Goal: Task Accomplishment & Management: Manage account settings

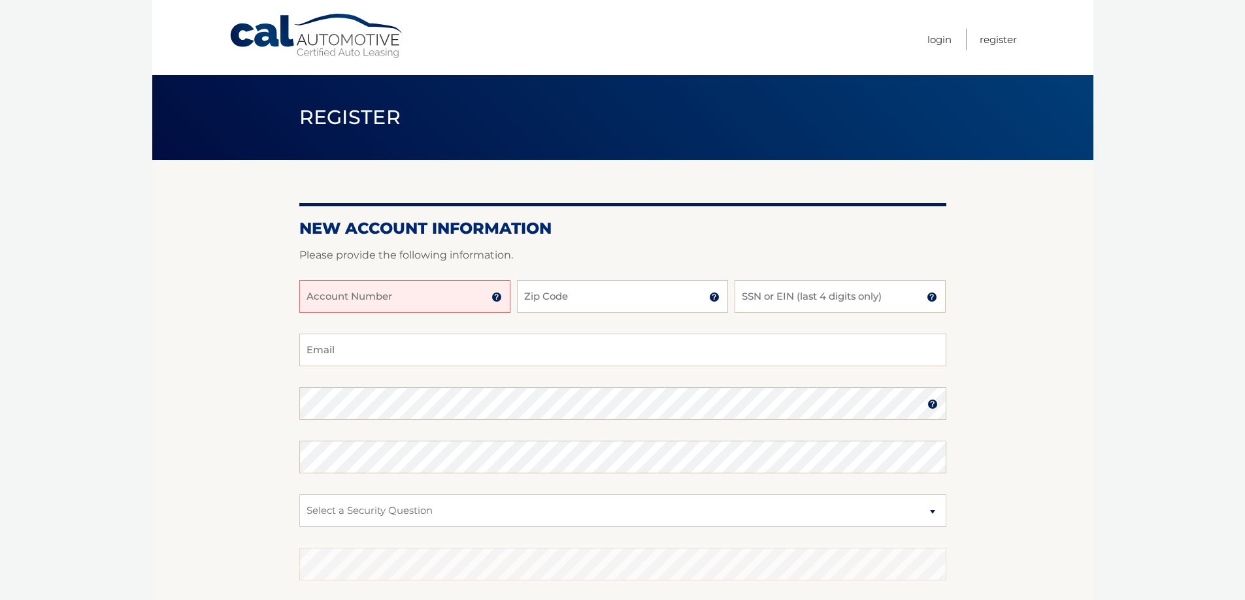
click at [374, 302] on input "Account Number" at bounding box center [404, 296] width 211 height 33
type input "44456015558"
click at [559, 299] on input "Zip Code" at bounding box center [622, 296] width 211 height 33
type input "32909"
click at [772, 291] on input "SSN or EIN (last 4 digits only)" at bounding box center [839, 296] width 211 height 33
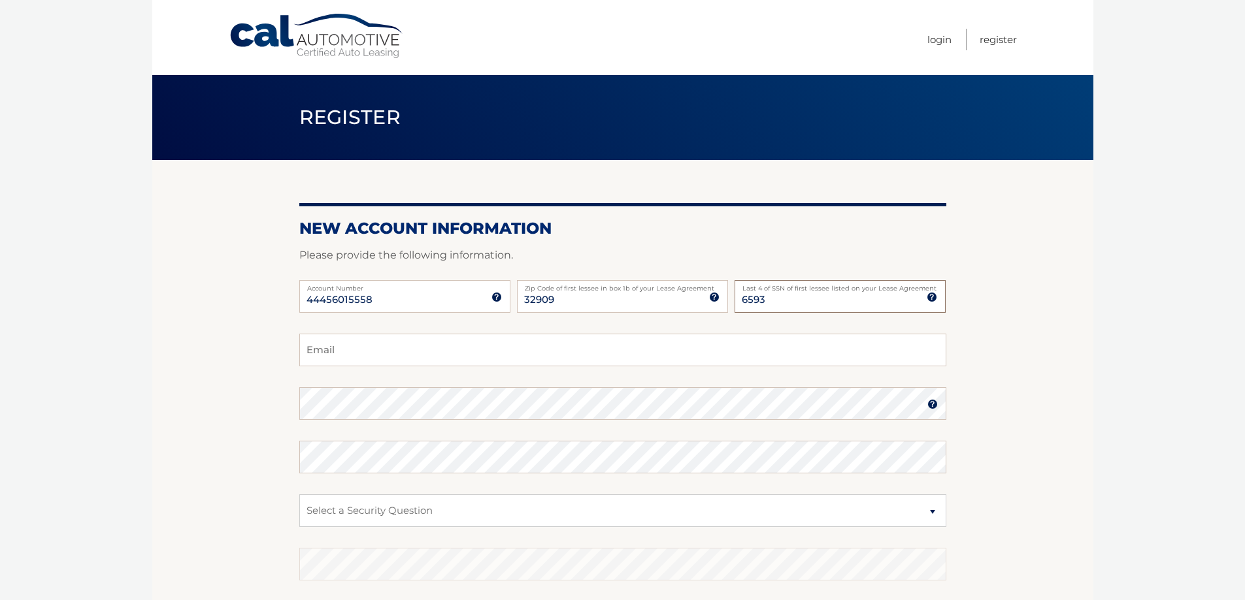
type input "6593"
click at [346, 347] on input "Email" at bounding box center [622, 350] width 647 height 33
type input "rosado.caroline31@gmail.com"
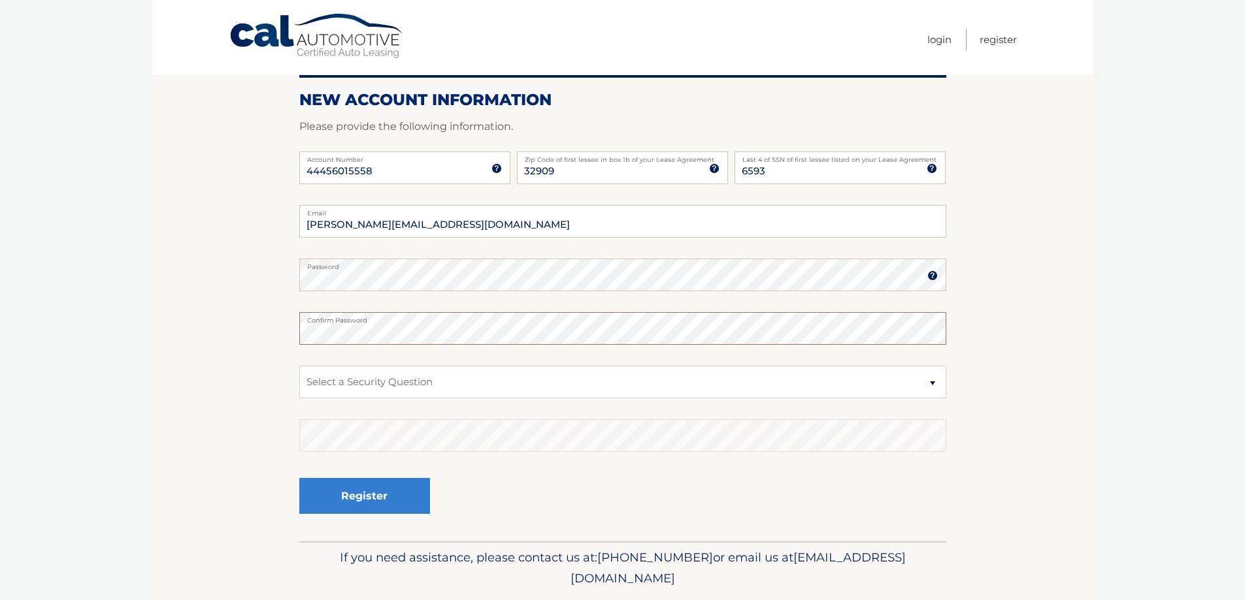
scroll to position [169, 0]
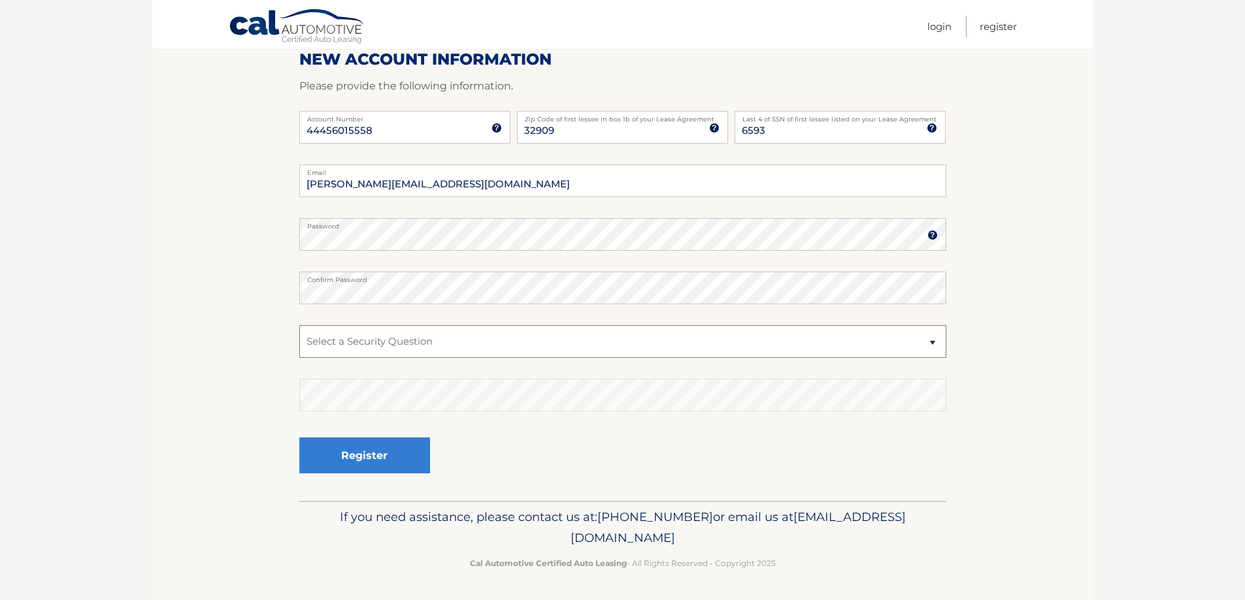
click at [329, 348] on select "Select a Security Question What was the name of your elementary school? What is…" at bounding box center [622, 341] width 647 height 33
select select "1"
click at [299, 325] on select "Select a Security Question What was the name of your elementary school? What is…" at bounding box center [622, 341] width 647 height 33
click at [370, 448] on button "Register" at bounding box center [364, 456] width 131 height 36
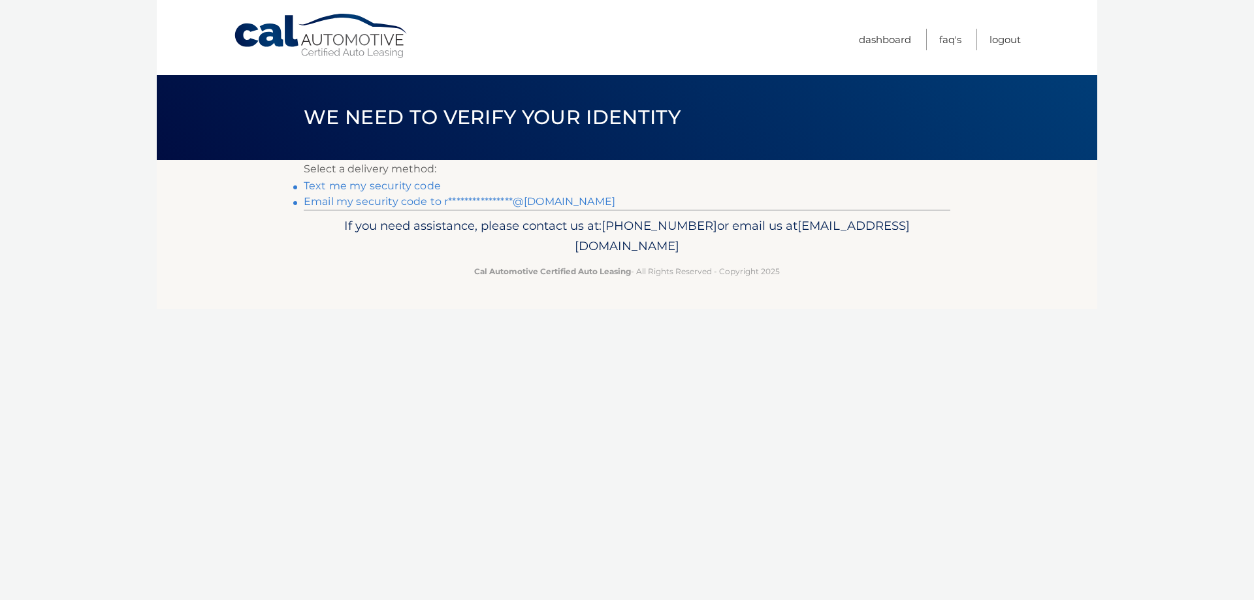
click at [385, 186] on link "Text me my security code" at bounding box center [372, 186] width 137 height 12
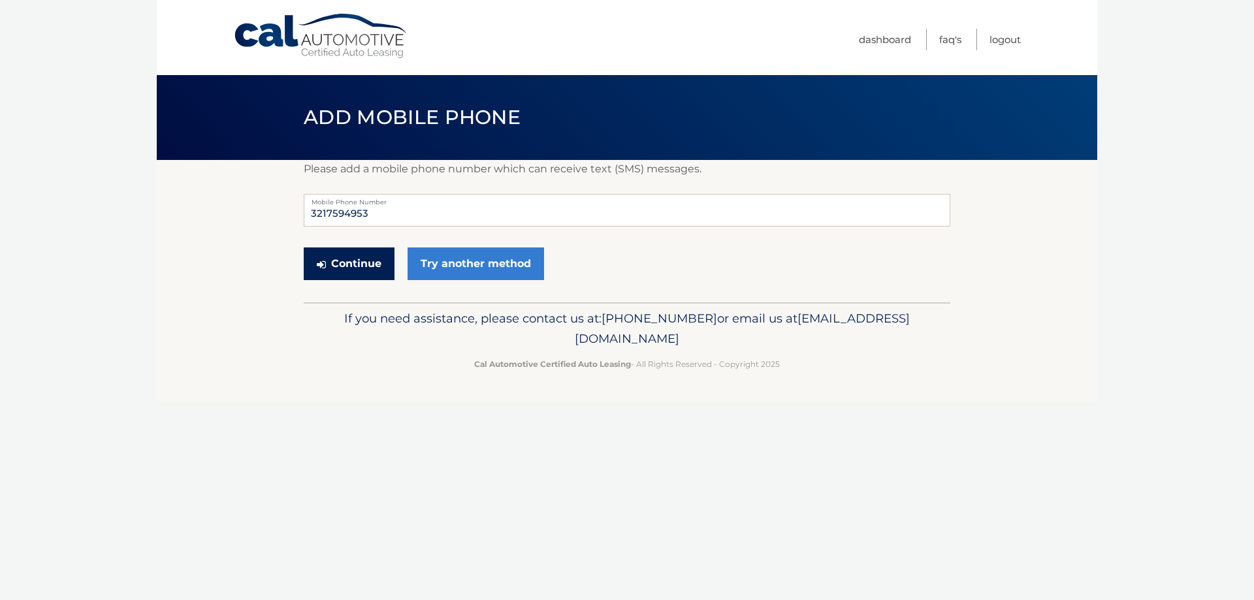
click at [361, 265] on button "Continue" at bounding box center [349, 264] width 91 height 33
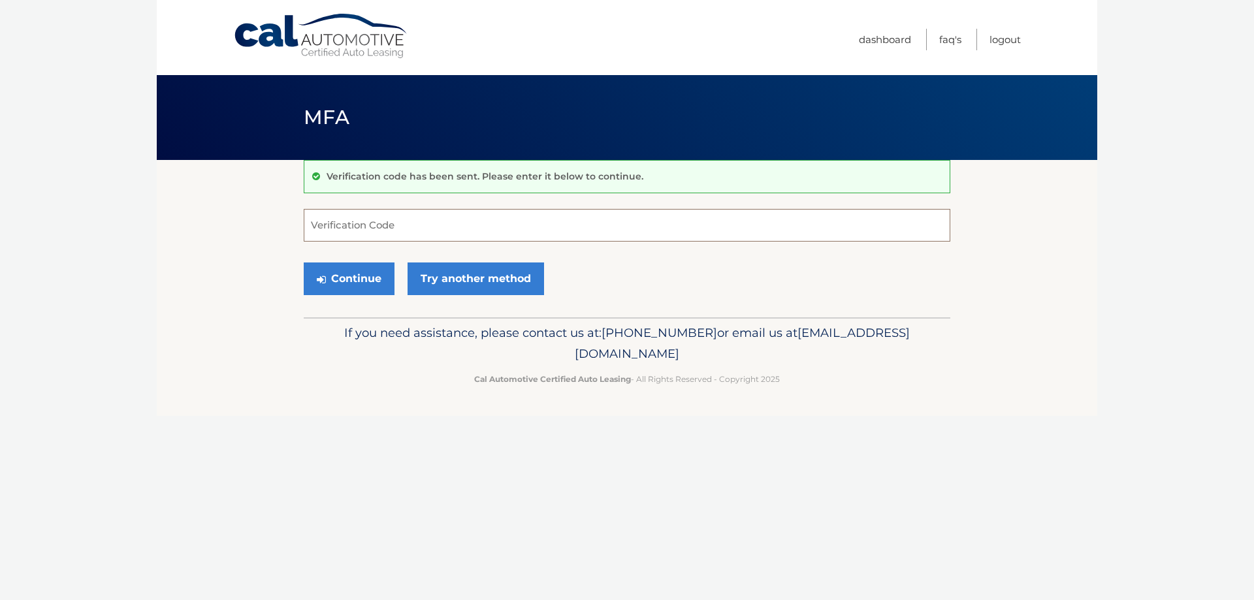
click at [320, 225] on input "Verification Code" at bounding box center [627, 225] width 647 height 33
type input "410592"
click at [348, 284] on button "Continue" at bounding box center [349, 279] width 91 height 33
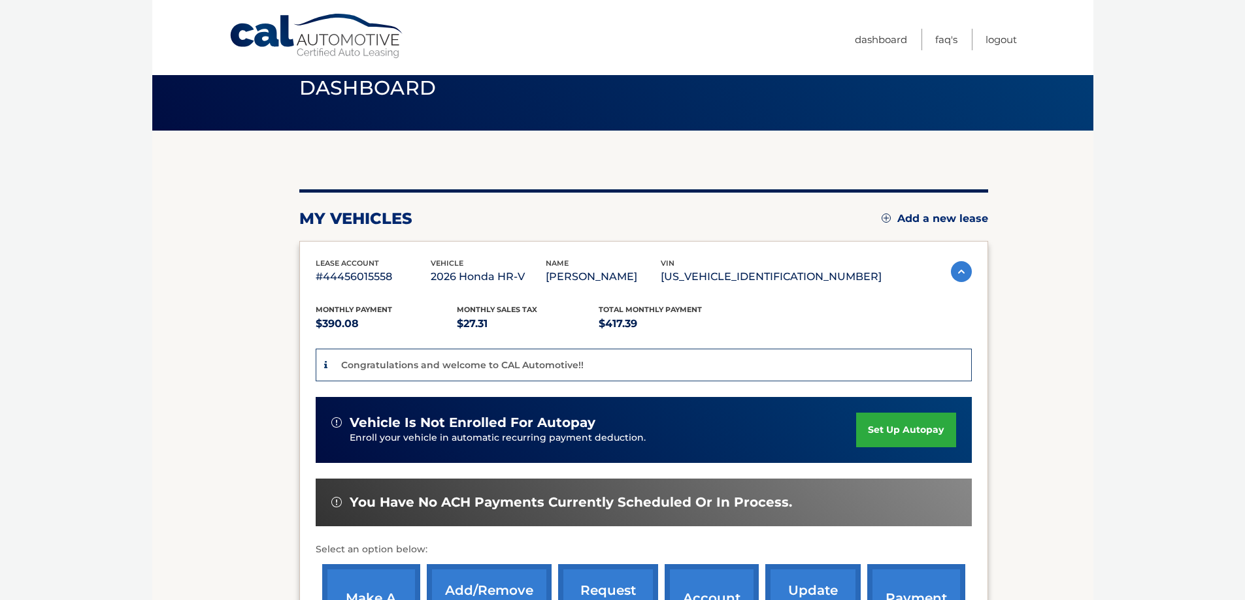
scroll to position [65, 0]
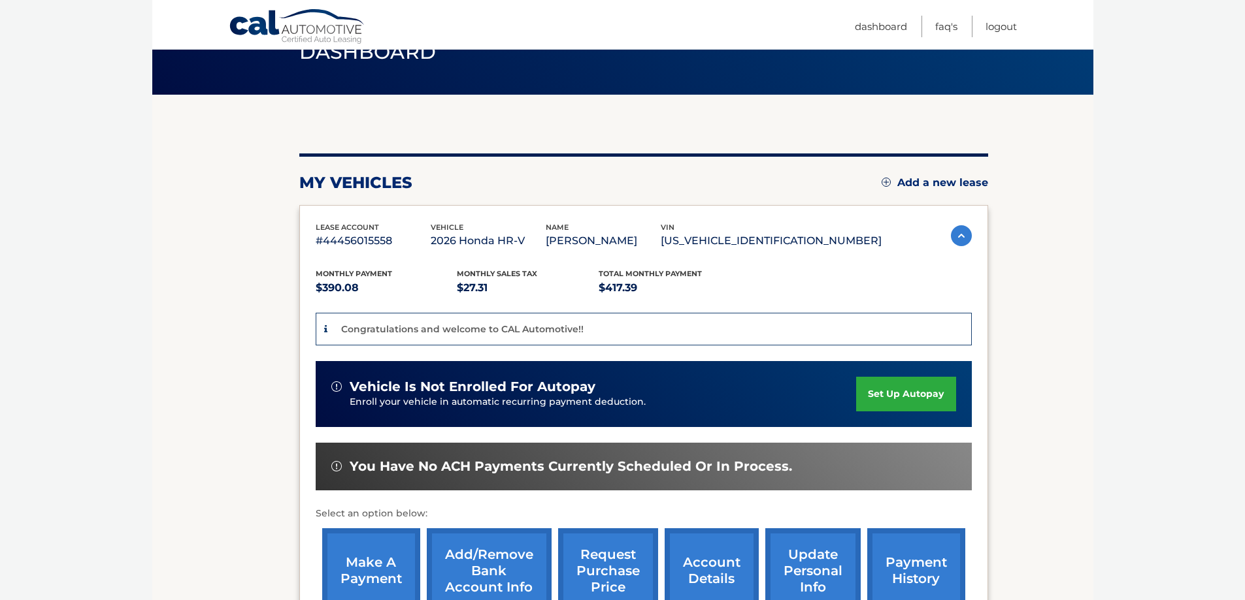
click at [911, 396] on link "set up autopay" at bounding box center [905, 394] width 99 height 35
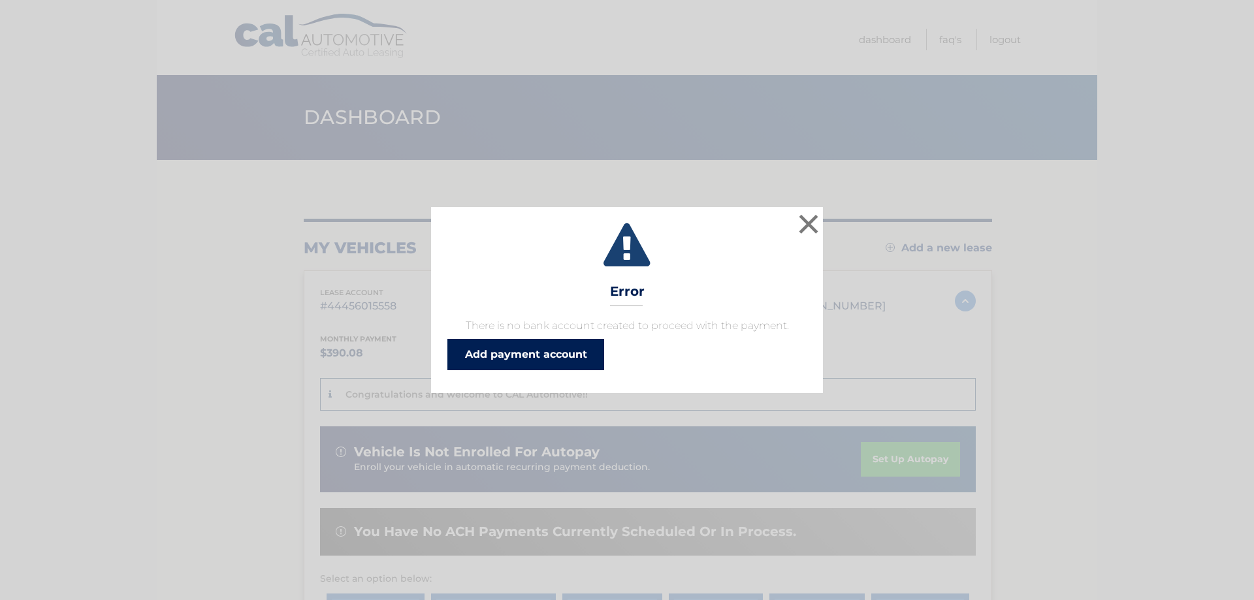
click at [538, 361] on link "Add payment account" at bounding box center [526, 354] width 157 height 31
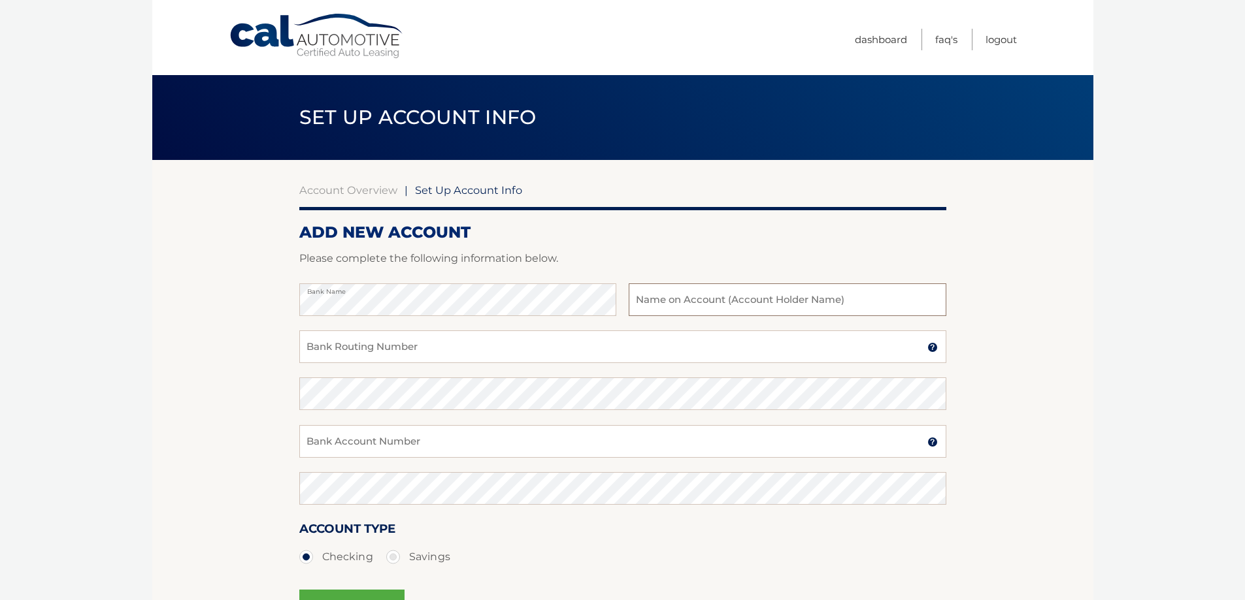
click at [681, 303] on input "text" at bounding box center [787, 300] width 317 height 33
type input "[PERSON_NAME]"
click at [372, 346] on input "Bank Routing Number" at bounding box center [622, 347] width 647 height 33
type input "267084131"
click at [357, 446] on input "Bank Account Number" at bounding box center [622, 441] width 647 height 33
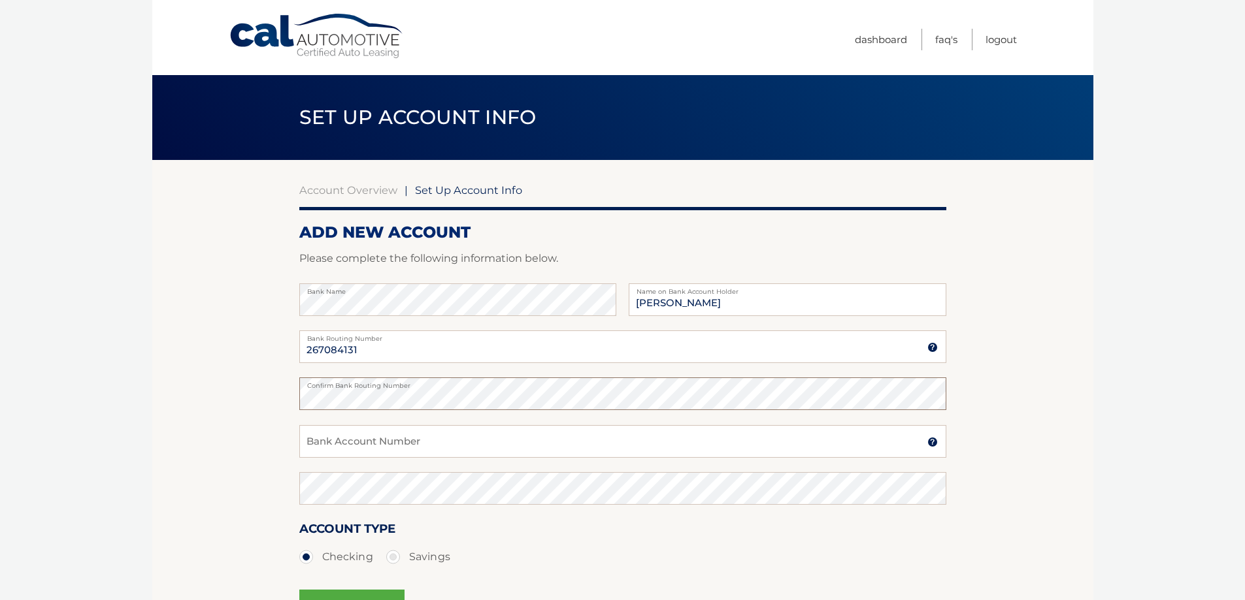
click at [127, 399] on body "Cal Automotive Menu Dashboard FAQ's Logout |" at bounding box center [622, 300] width 1245 height 600
click at [350, 445] on input "Bank Account Number" at bounding box center [622, 441] width 647 height 33
type input "3950436185"
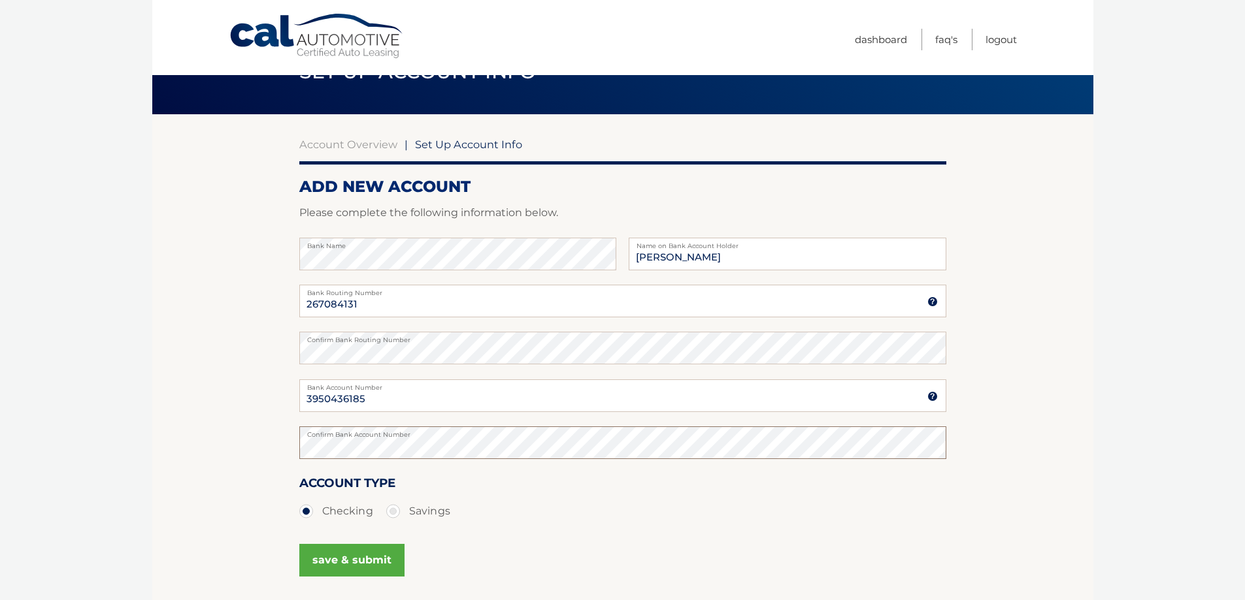
scroll to position [157, 0]
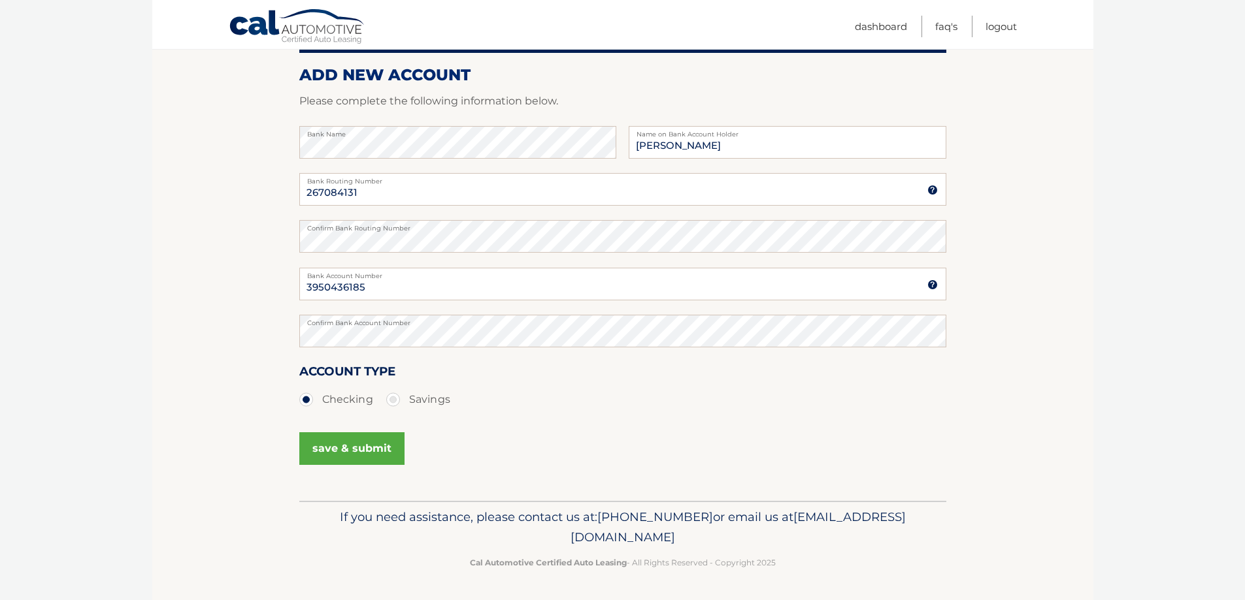
click at [380, 445] on button "save & submit" at bounding box center [351, 449] width 105 height 33
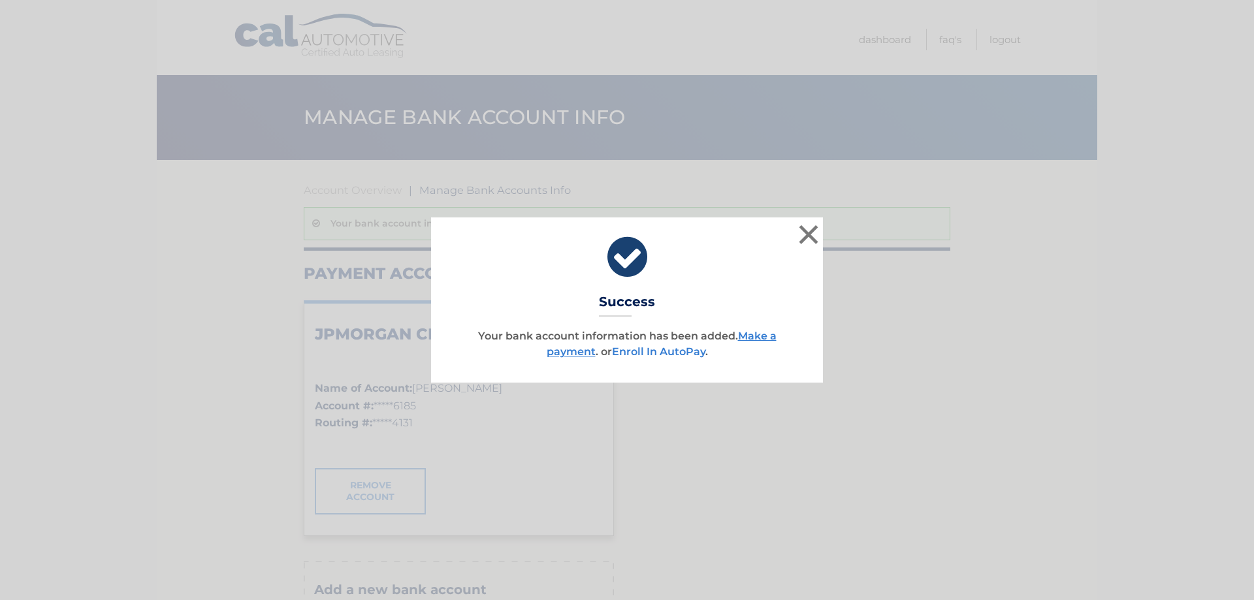
click at [669, 352] on link "Enroll In AutoPay" at bounding box center [658, 352] width 93 height 12
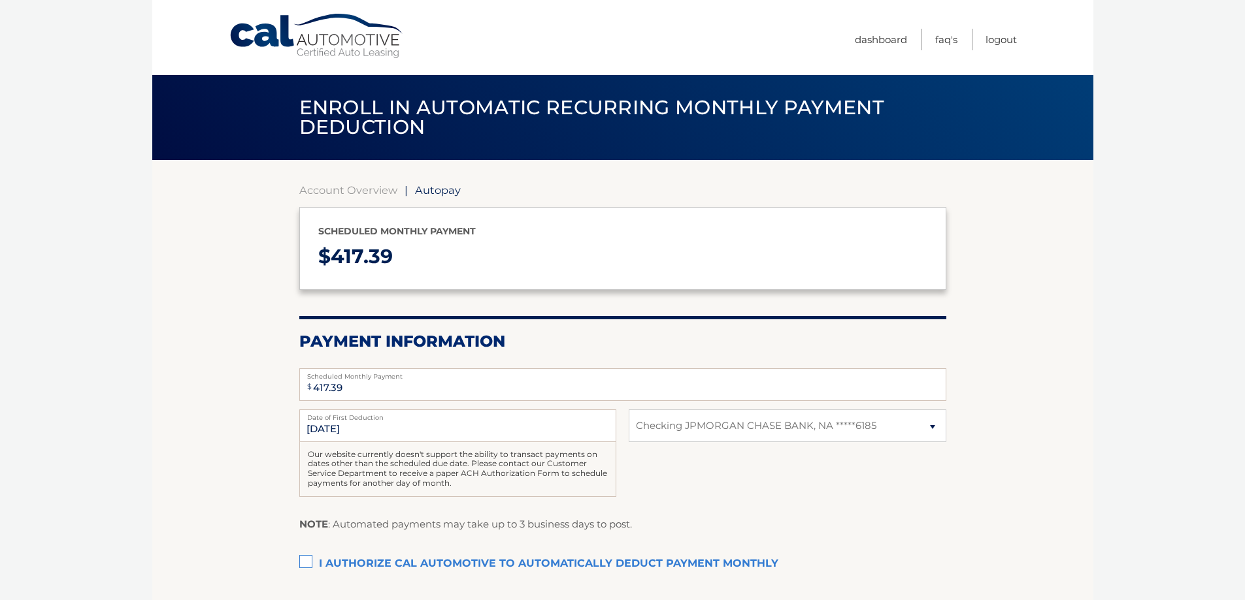
select select "YmVjYzYwY2EtNzA4OC00MmZjLThkOTAtZmE0OWY4NjVmZWNi"
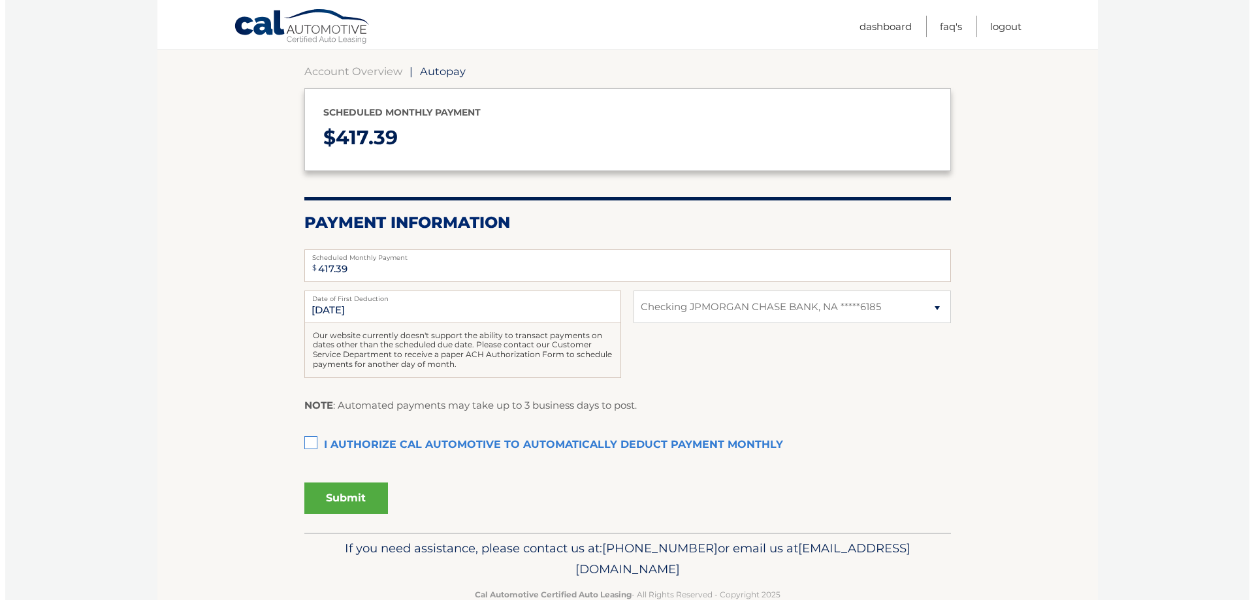
scroll to position [150, 0]
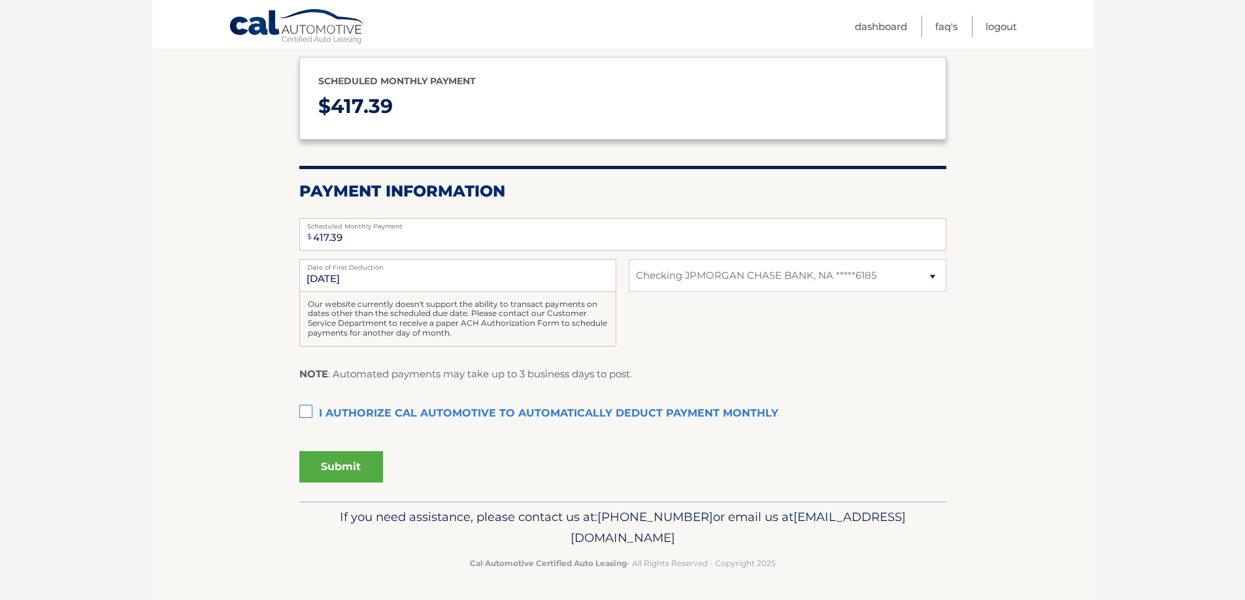
click at [308, 412] on label "I authorize cal automotive to automatically deduct payment monthly This checkbo…" at bounding box center [622, 414] width 647 height 26
click at [0, 0] on input "I authorize cal automotive to automatically deduct payment monthly This checkbo…" at bounding box center [0, 0] width 0 height 0
click at [362, 472] on button "Submit" at bounding box center [341, 466] width 84 height 31
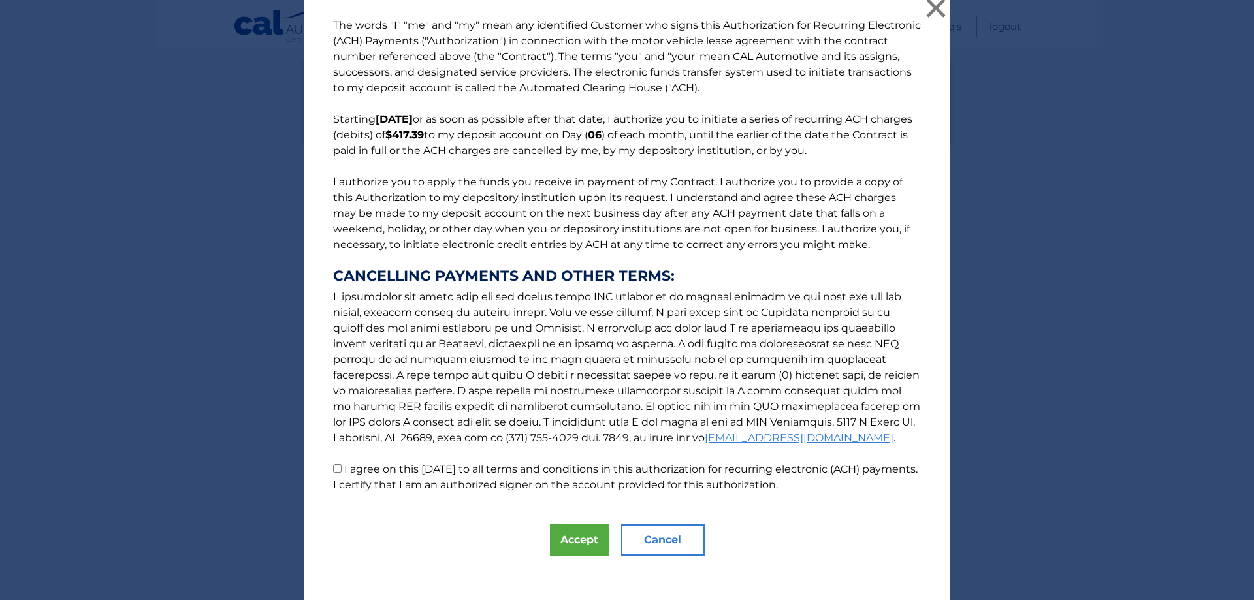
scroll to position [17, 0]
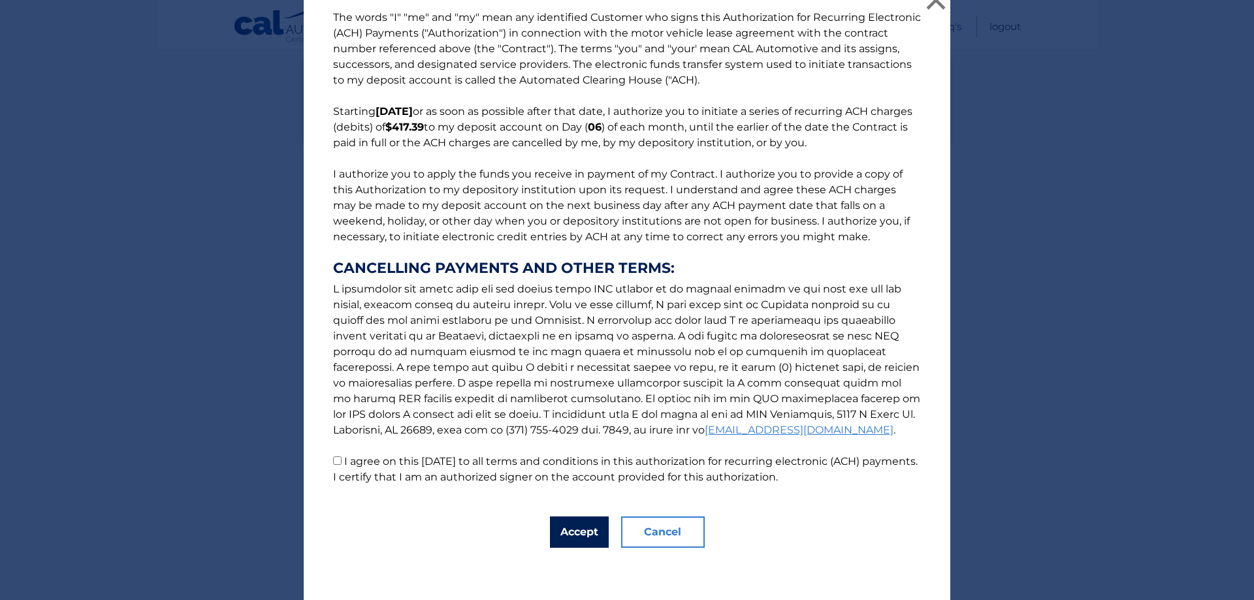
click at [581, 532] on button "Accept" at bounding box center [579, 532] width 59 height 31
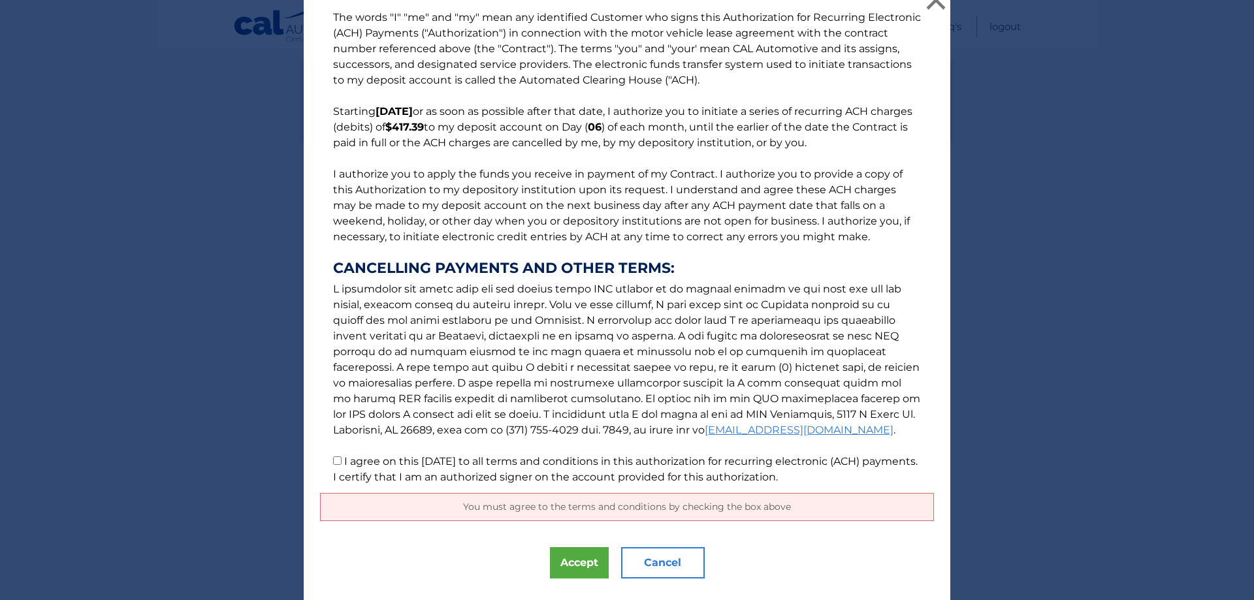
click at [336, 457] on input "I agree on this [DATE] to all terms and conditions in this authorization for re…" at bounding box center [337, 461] width 8 height 8
checkbox input "true"
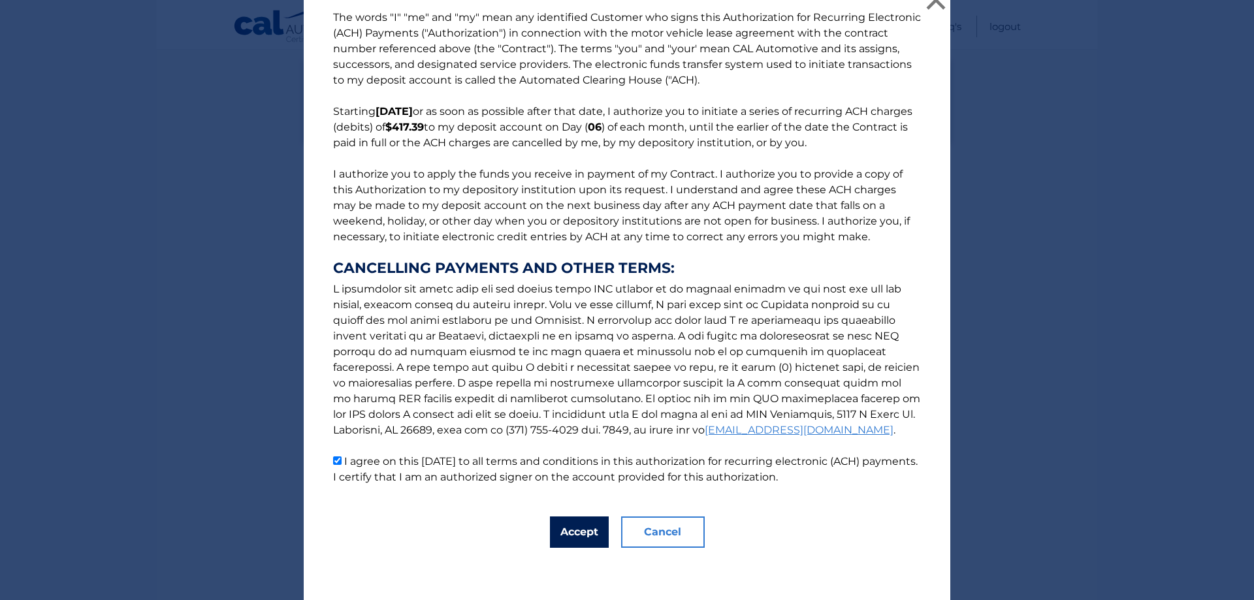
click at [576, 532] on button "Accept" at bounding box center [579, 532] width 59 height 31
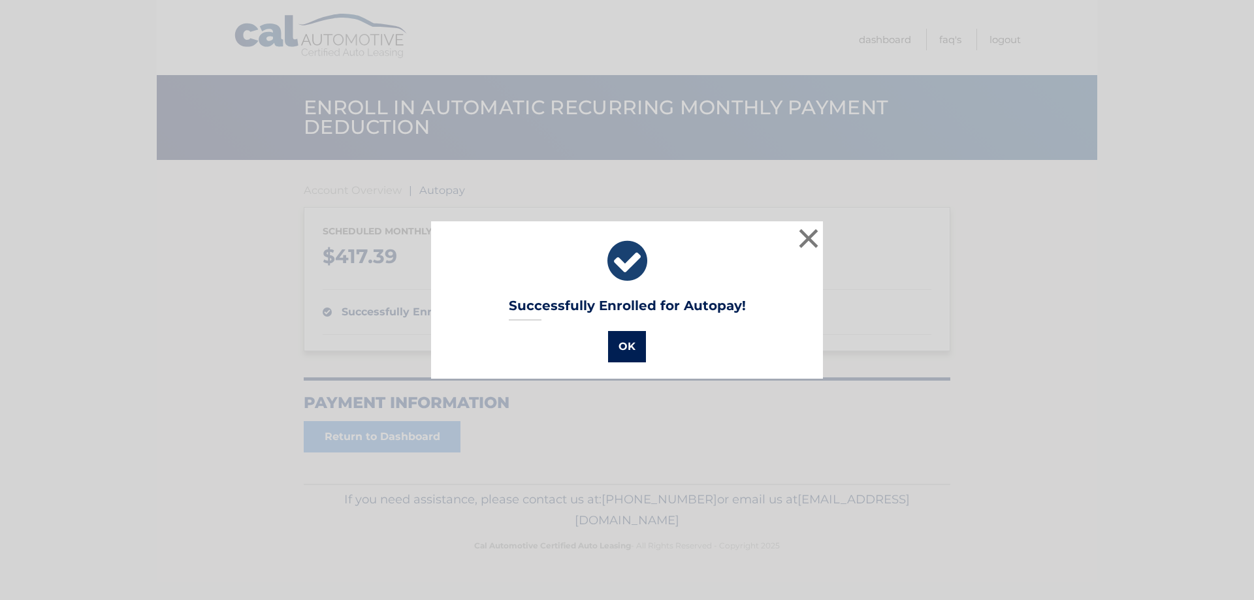
click at [622, 343] on button "OK" at bounding box center [627, 346] width 38 height 31
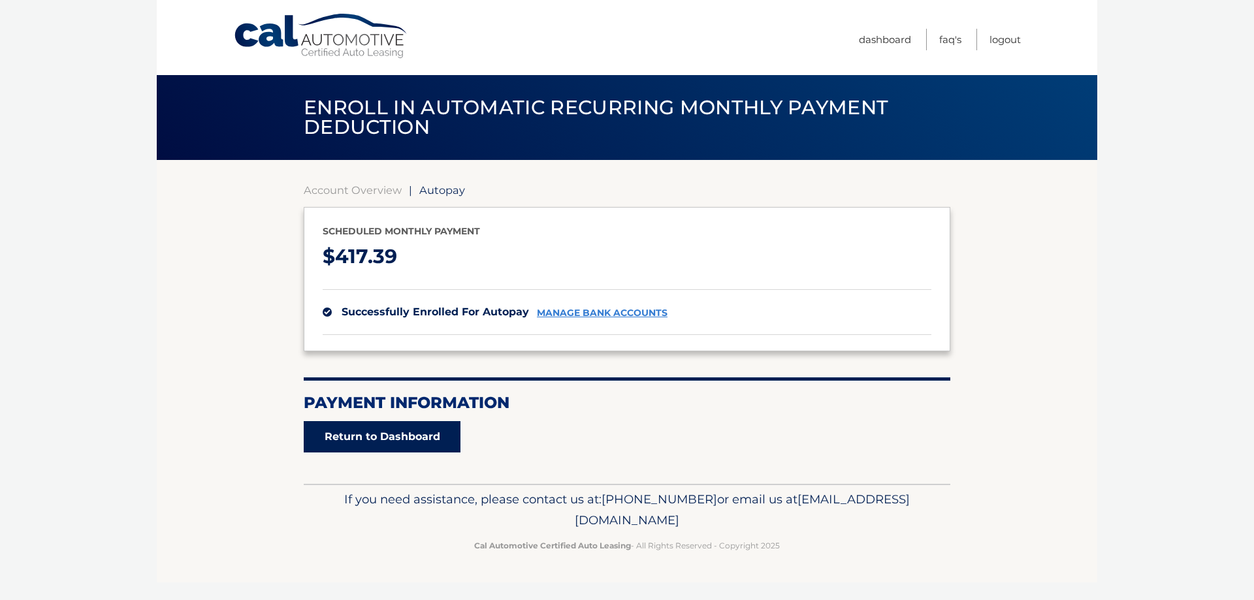
click at [419, 441] on link "Return to Dashboard" at bounding box center [382, 436] width 157 height 31
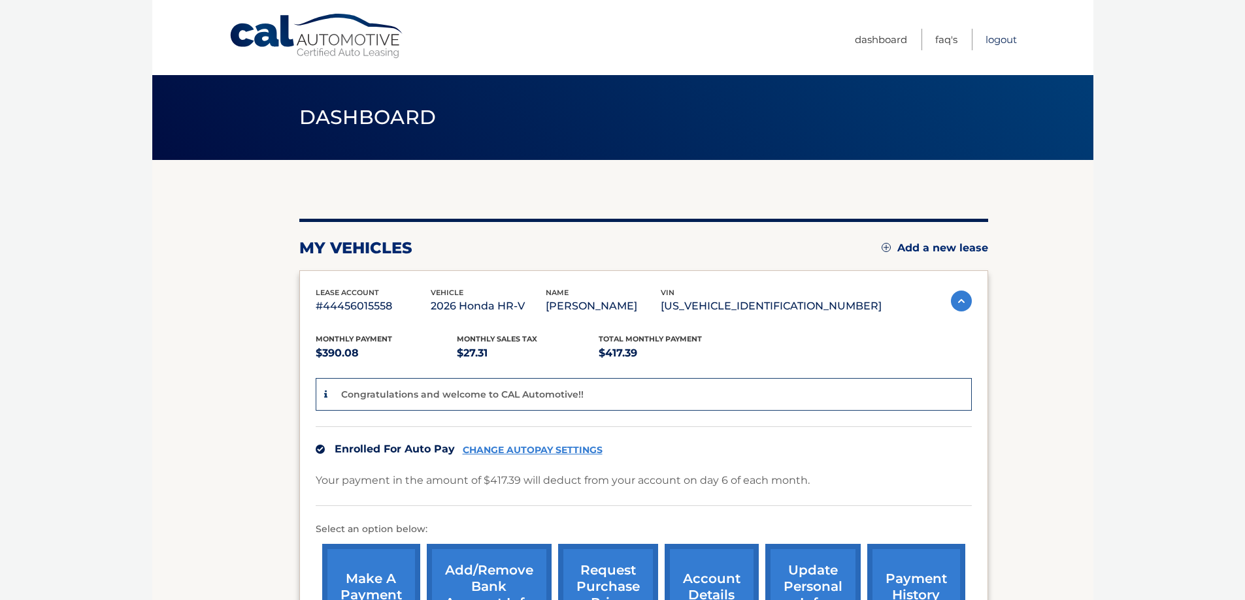
click at [994, 37] on link "Logout" at bounding box center [1000, 40] width 31 height 22
